Goal: Information Seeking & Learning: Learn about a topic

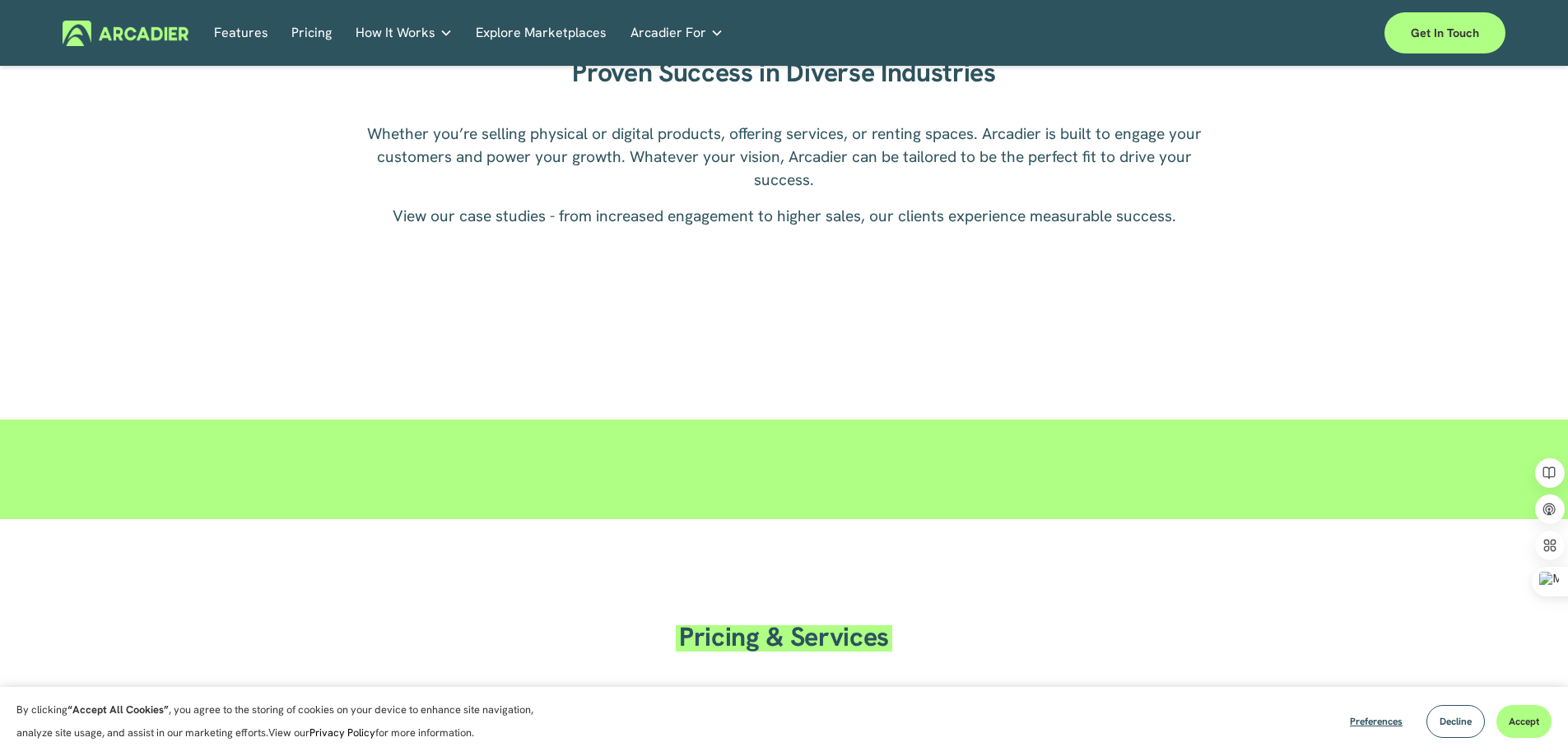
scroll to position [2222, 0]
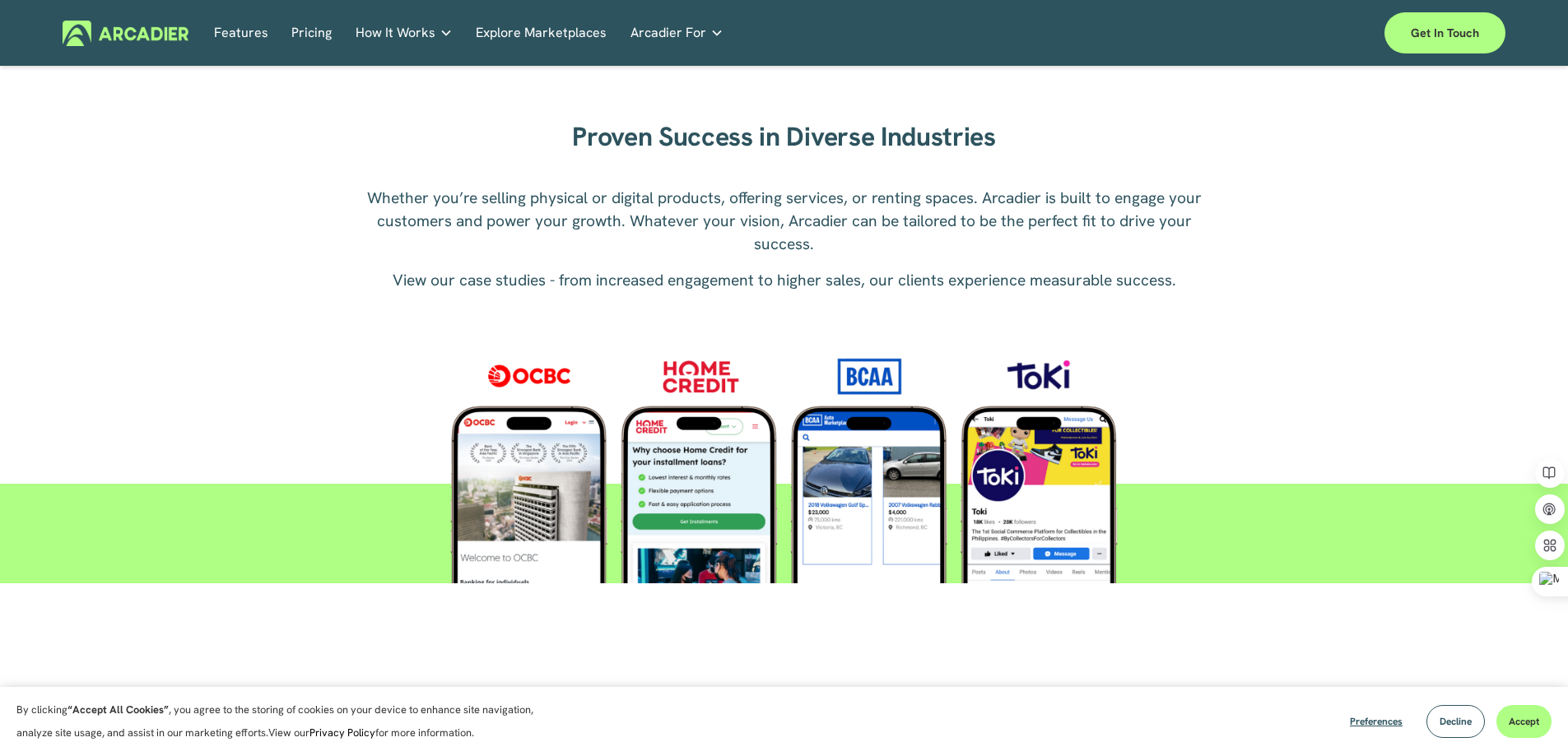
click at [518, 36] on link "Explore Marketplaces" at bounding box center [541, 33] width 131 height 26
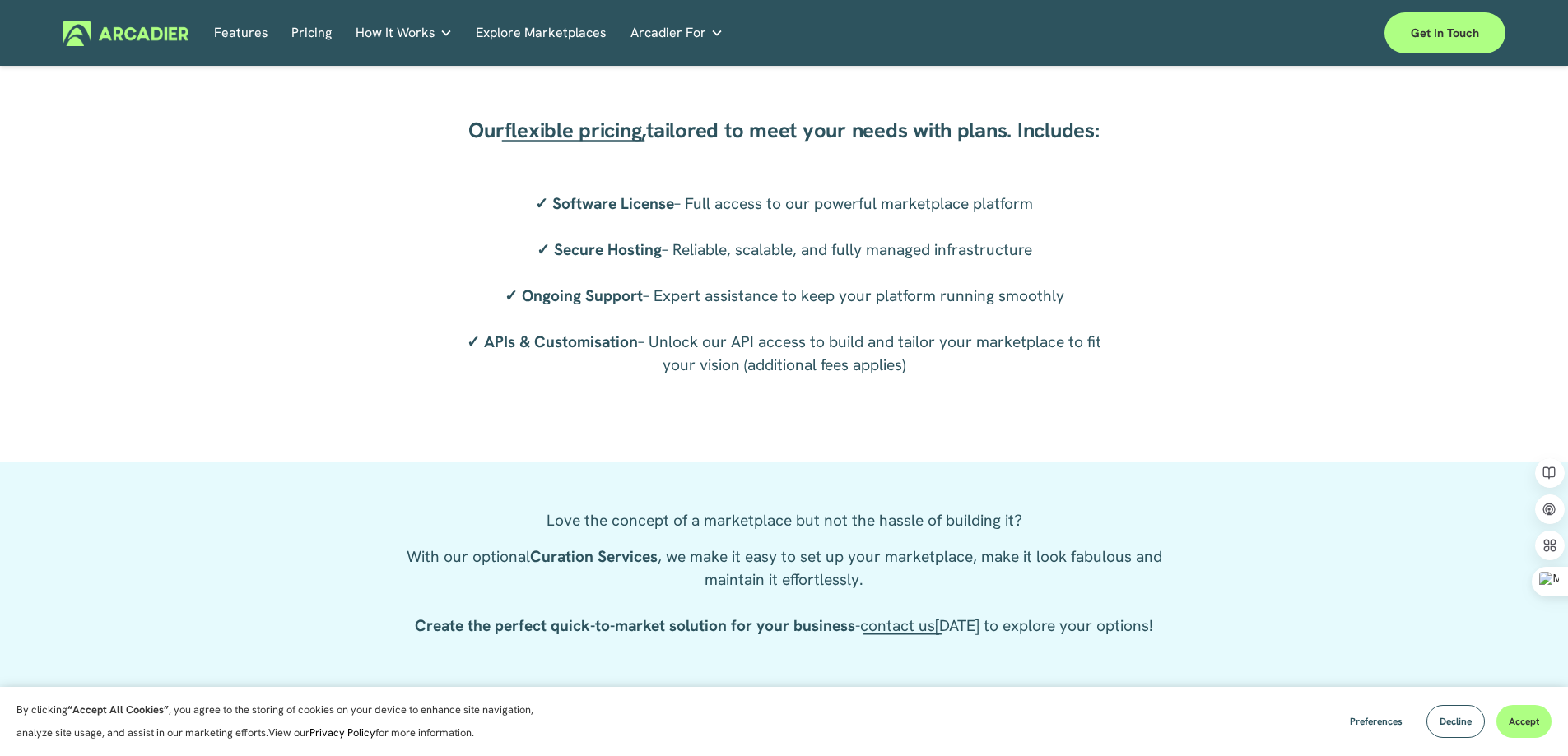
scroll to position [2716, 0]
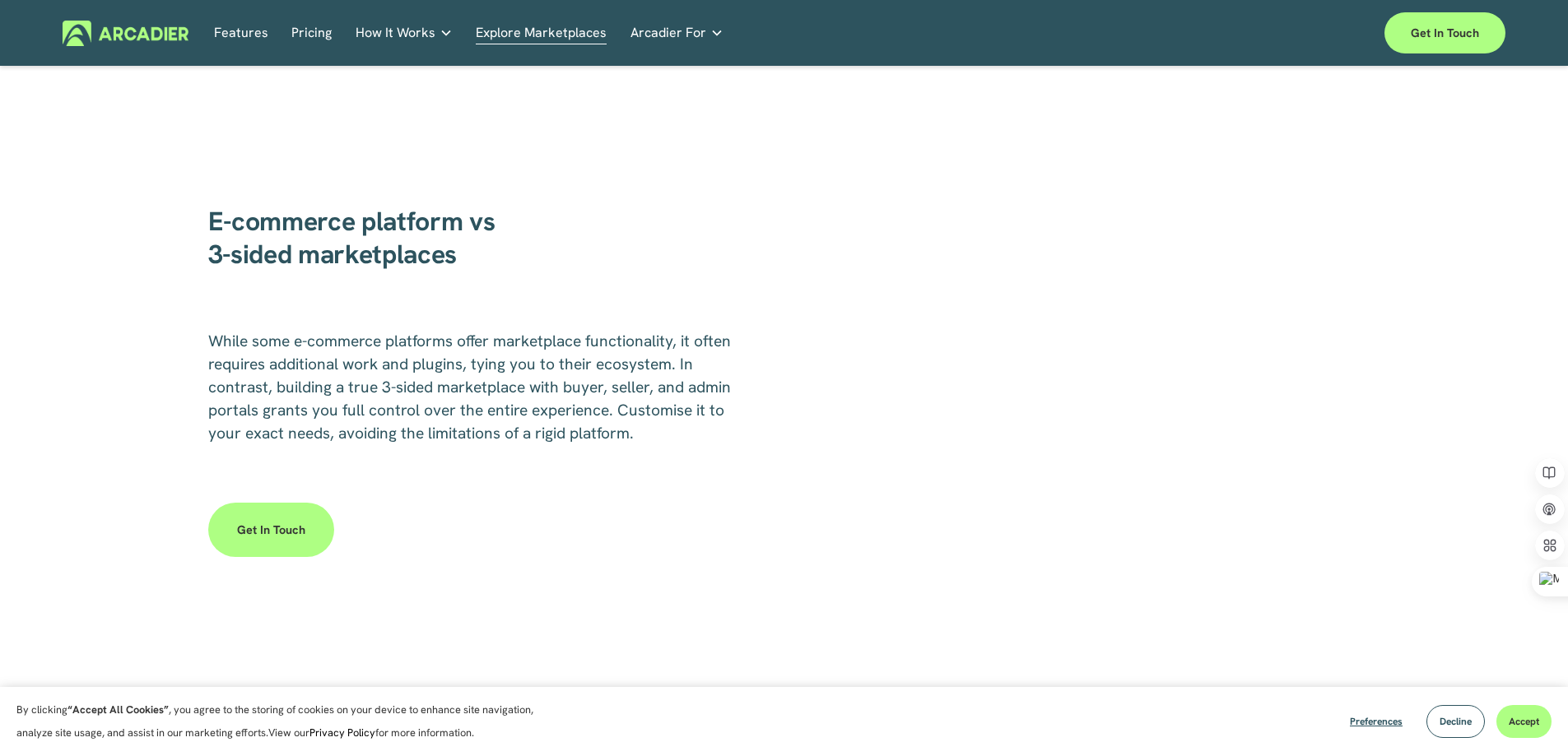
scroll to position [2716, 0]
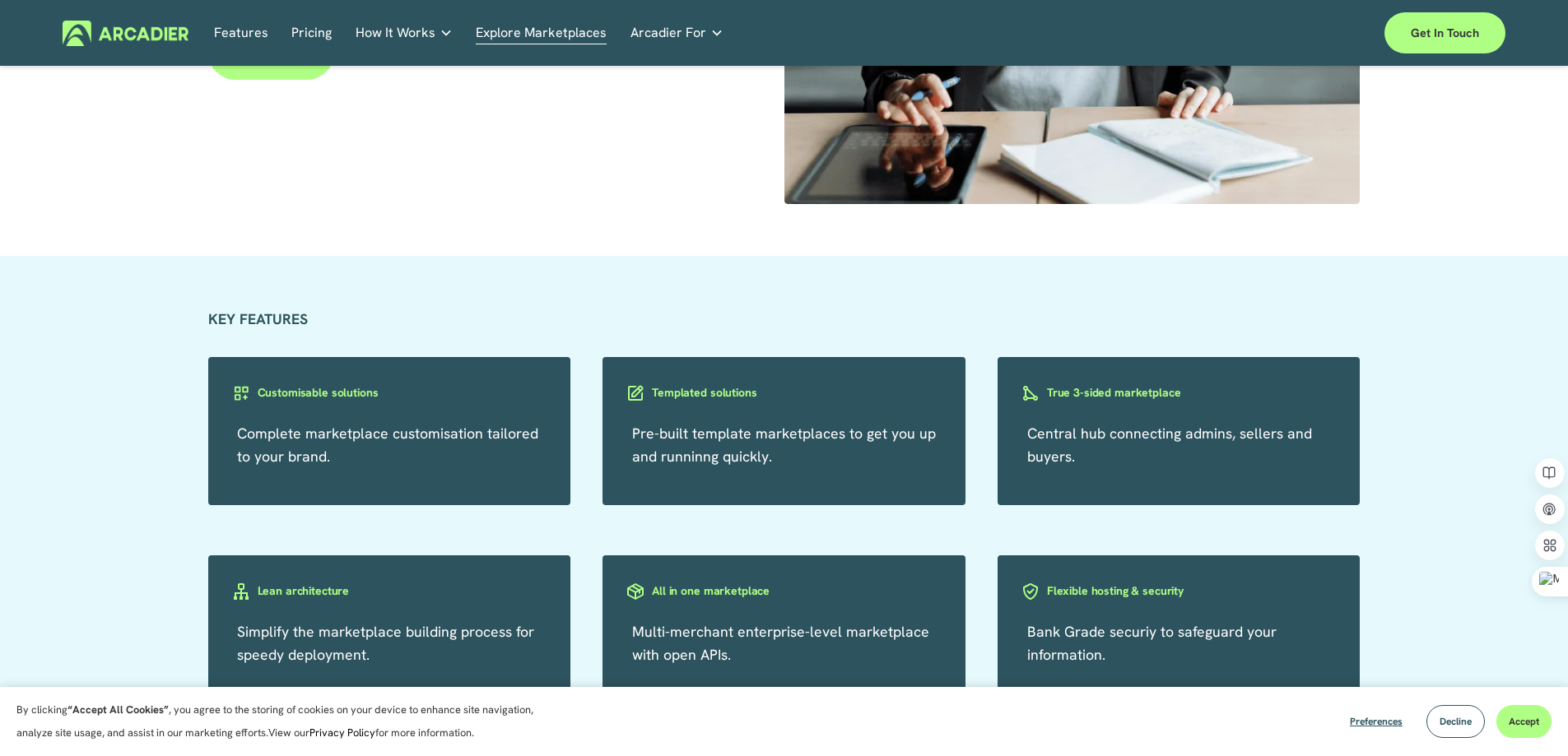
click at [698, 432] on div "Templated solutions" at bounding box center [784, 407] width 363 height 50
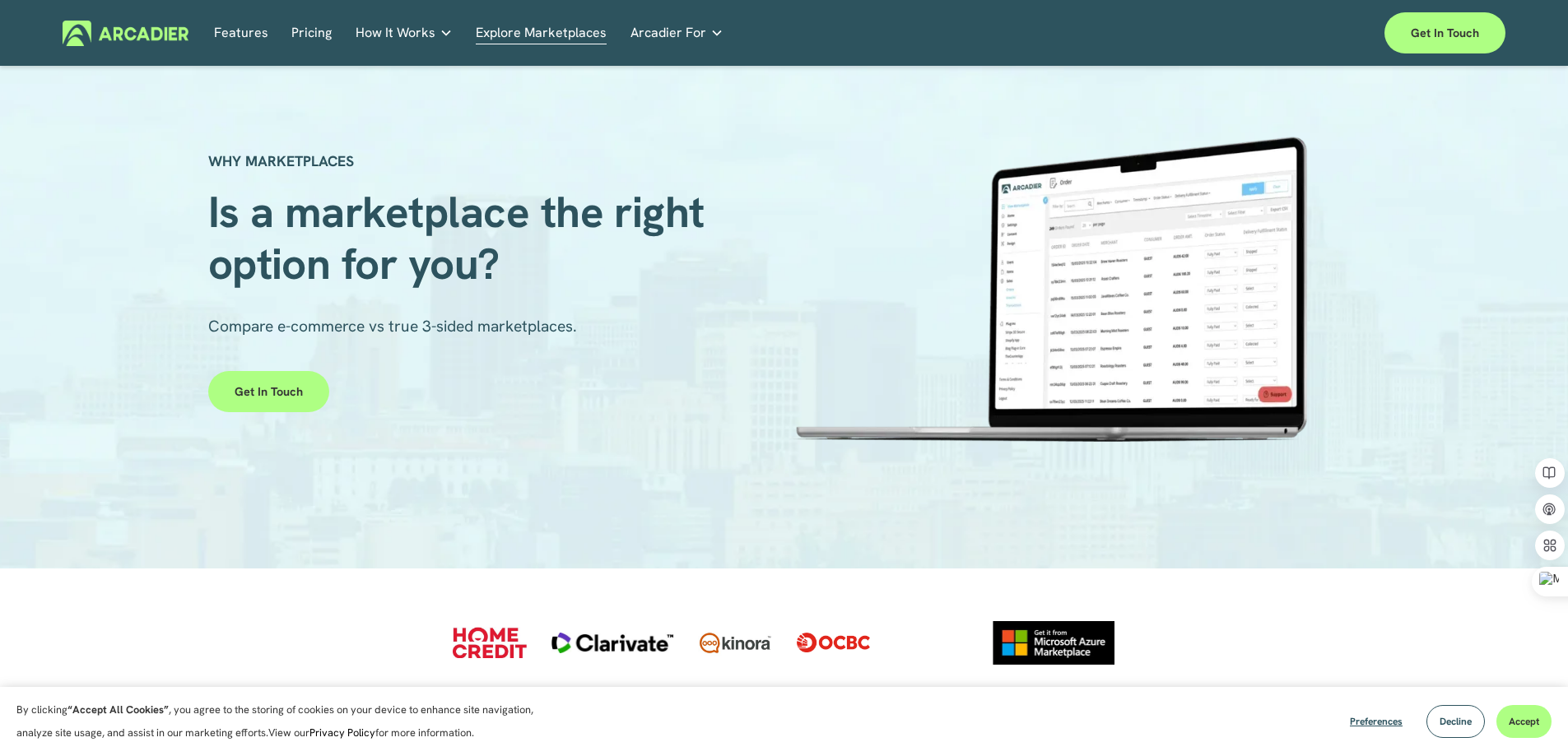
scroll to position [0, 0]
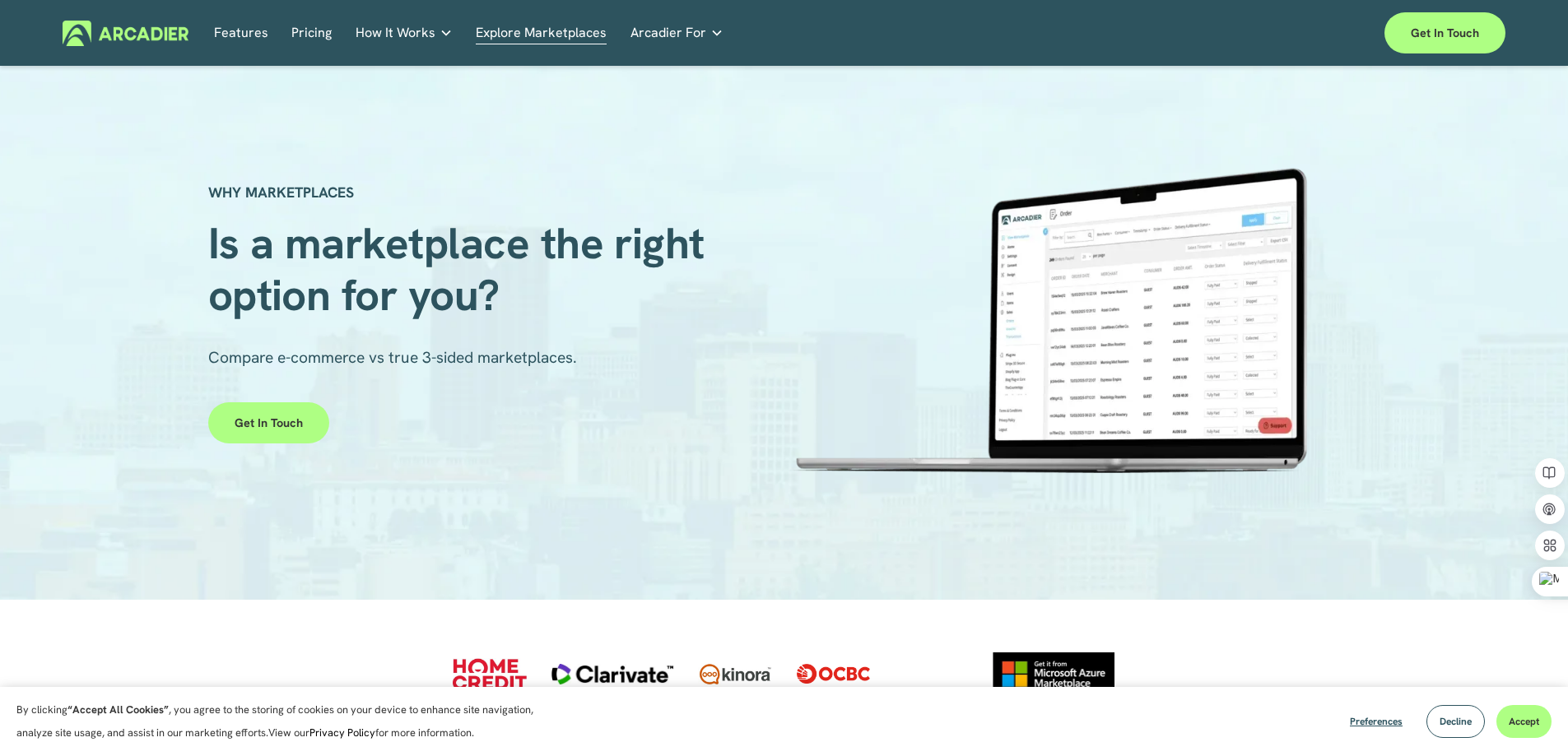
click at [303, 35] on link "Pricing" at bounding box center [311, 33] width 41 height 26
